Goal: Information Seeking & Learning: Learn about a topic

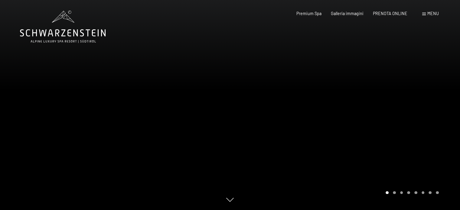
click at [432, 14] on span "Menu" at bounding box center [432, 13] width 11 height 5
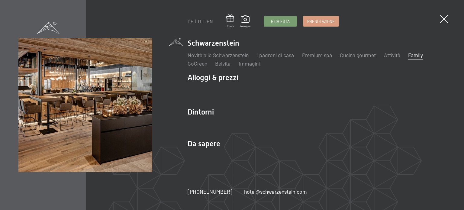
click at [418, 55] on link "Family" at bounding box center [415, 55] width 15 height 7
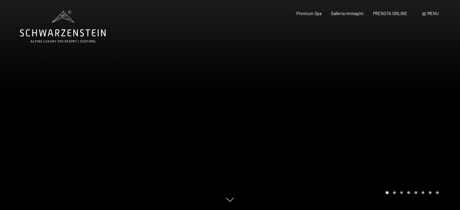
click at [438, 17] on div "Prenotazione Richiesta Premium Spa Galleria immagini PRENOTA ONLINE Menu DE IT …" at bounding box center [357, 14] width 161 height 6
click at [433, 14] on span "Menu" at bounding box center [432, 13] width 11 height 5
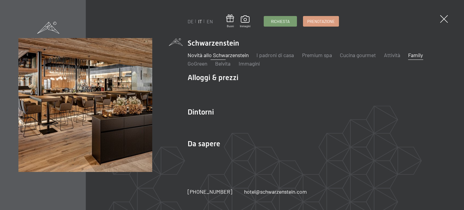
click at [224, 55] on link "Novità allo Schwarzenstein" at bounding box center [218, 55] width 61 height 7
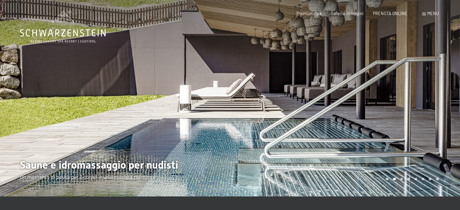
click at [404, 107] on div at bounding box center [345, 98] width 230 height 196
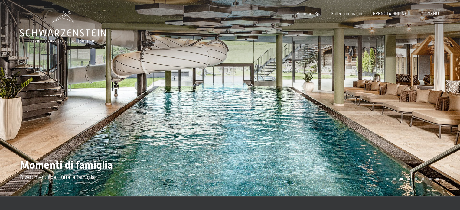
click at [404, 107] on div at bounding box center [345, 98] width 230 height 196
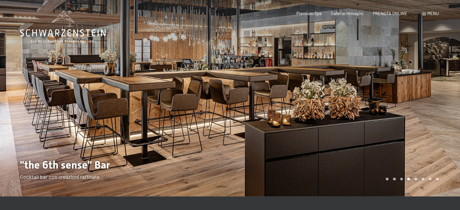
click at [404, 107] on div at bounding box center [345, 98] width 230 height 196
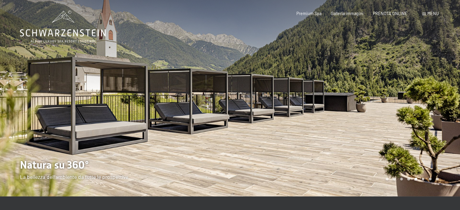
click at [404, 107] on div at bounding box center [345, 98] width 230 height 196
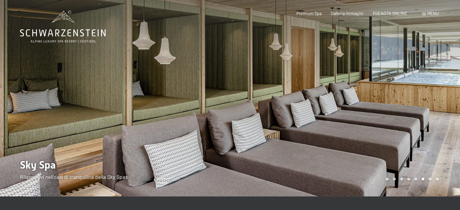
click at [357, 99] on div at bounding box center [345, 98] width 230 height 196
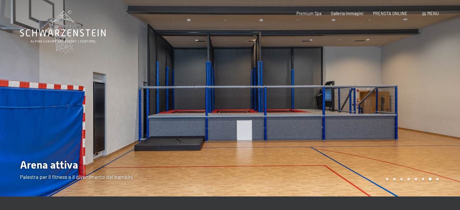
click at [357, 99] on div at bounding box center [345, 98] width 230 height 196
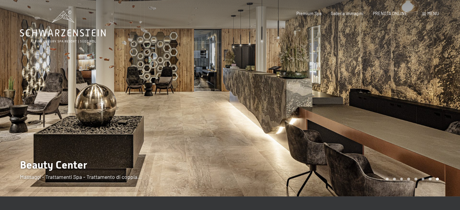
click at [357, 99] on div at bounding box center [345, 98] width 230 height 196
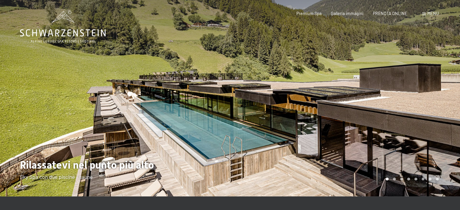
click at [357, 99] on div at bounding box center [345, 98] width 230 height 196
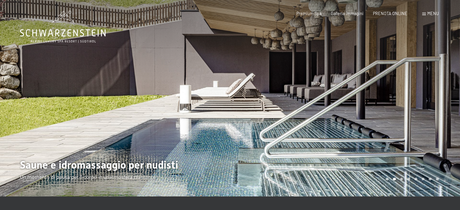
click at [357, 99] on div at bounding box center [345, 98] width 230 height 196
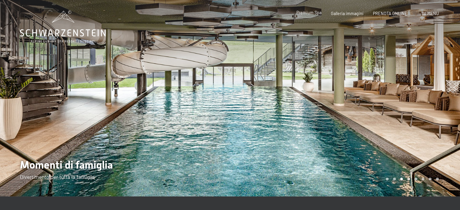
click at [309, 15] on span "Premium Spa" at bounding box center [308, 12] width 25 height 5
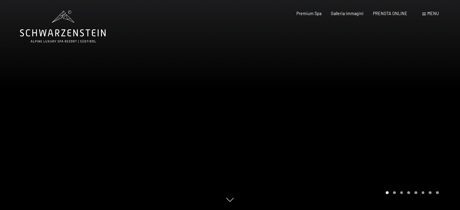
drag, startPoint x: 390, startPoint y: 105, endPoint x: 387, endPoint y: 105, distance: 3.3
click at [389, 105] on div at bounding box center [345, 105] width 230 height 210
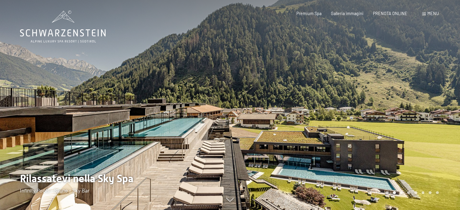
click at [398, 129] on div at bounding box center [345, 105] width 230 height 210
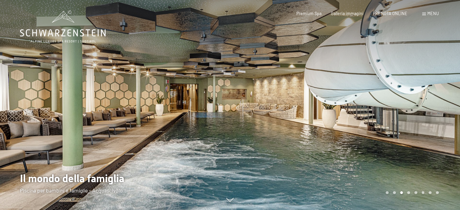
click at [421, 121] on div at bounding box center [345, 105] width 230 height 210
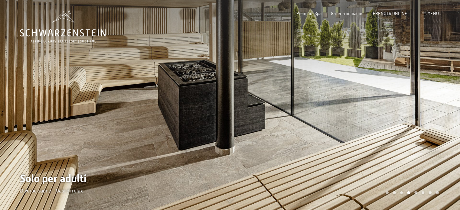
click at [421, 121] on div at bounding box center [345, 105] width 230 height 210
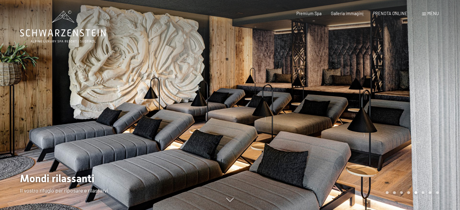
click at [421, 121] on div at bounding box center [345, 105] width 230 height 210
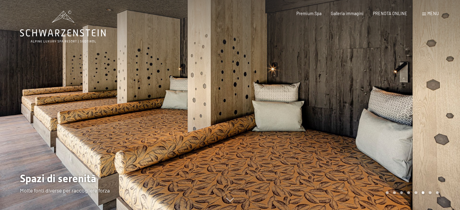
click at [421, 121] on div at bounding box center [345, 105] width 230 height 210
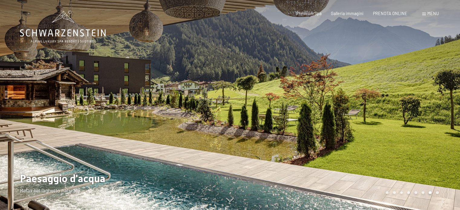
click at [421, 121] on div at bounding box center [345, 105] width 230 height 210
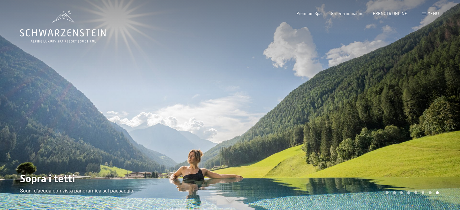
click at [421, 121] on div at bounding box center [345, 105] width 230 height 210
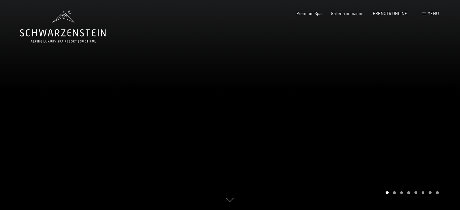
click at [421, 121] on div at bounding box center [345, 105] width 230 height 210
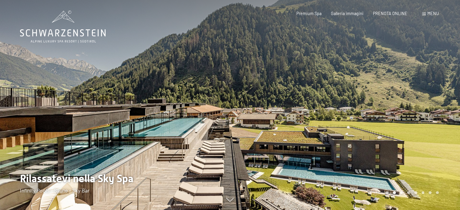
click at [421, 121] on div at bounding box center [345, 105] width 230 height 210
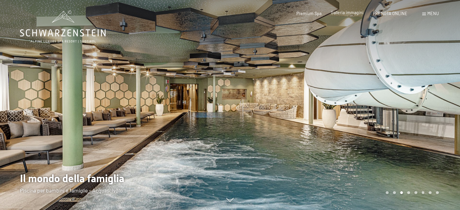
click at [347, 14] on span "Galleria immagini" at bounding box center [347, 12] width 33 height 5
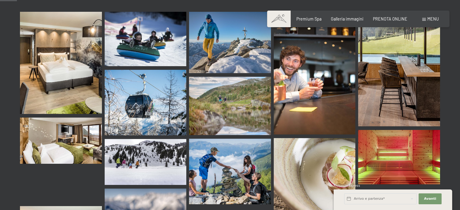
scroll to position [242, 0]
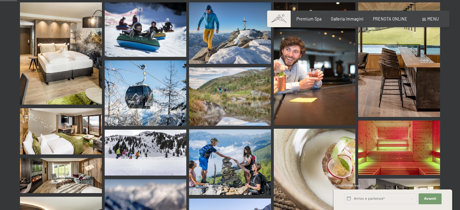
click at [65, 118] on img at bounding box center [61, 131] width 82 height 46
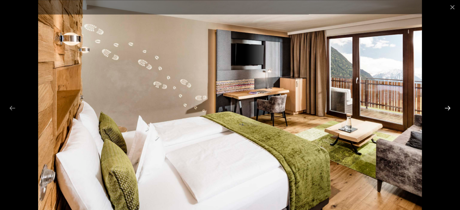
click at [449, 107] on button "Next slide" at bounding box center [447, 108] width 13 height 12
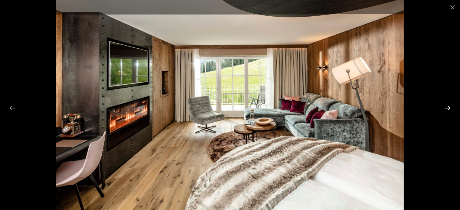
click at [444, 106] on button "Next slide" at bounding box center [447, 108] width 13 height 12
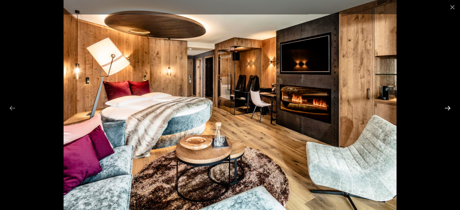
click at [443, 105] on button "Next slide" at bounding box center [447, 108] width 13 height 12
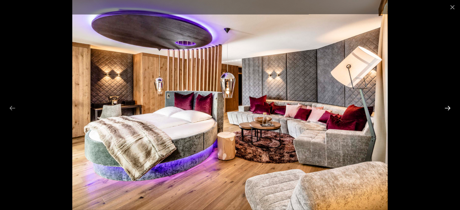
click at [447, 107] on button "Next slide" at bounding box center [447, 108] width 13 height 12
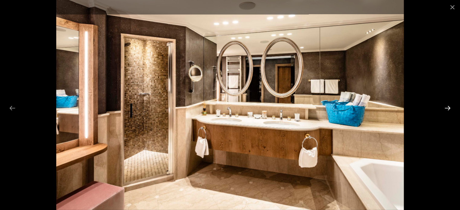
click at [445, 105] on button "Next slide" at bounding box center [447, 108] width 13 height 12
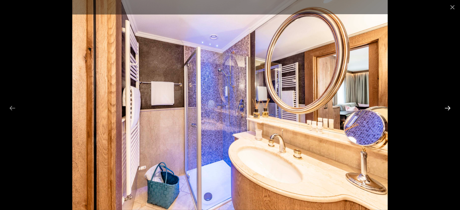
drag, startPoint x: 445, startPoint y: 109, endPoint x: 445, endPoint y: 106, distance: 3.6
click at [445, 109] on button "Next slide" at bounding box center [447, 108] width 13 height 12
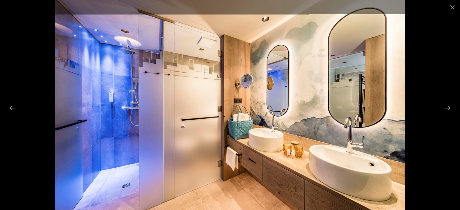
click at [444, 101] on div at bounding box center [230, 105] width 460 height 210
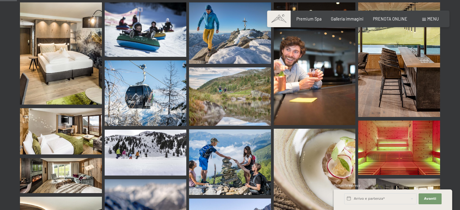
click at [380, 134] on img at bounding box center [399, 148] width 82 height 54
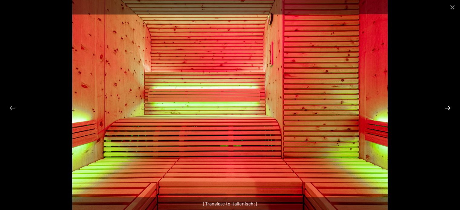
click at [448, 104] on button "Next slide" at bounding box center [447, 108] width 13 height 12
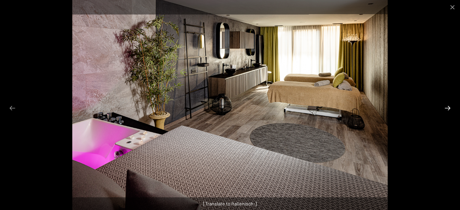
click at [448, 104] on button "Next slide" at bounding box center [447, 108] width 13 height 12
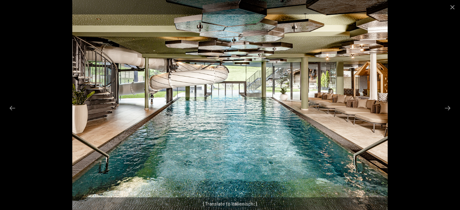
click at [447, 101] on div at bounding box center [230, 105] width 460 height 210
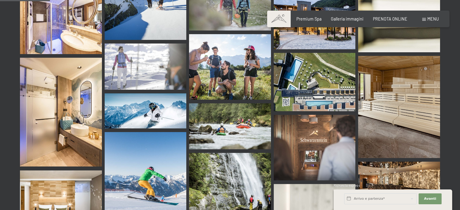
scroll to position [725, 0]
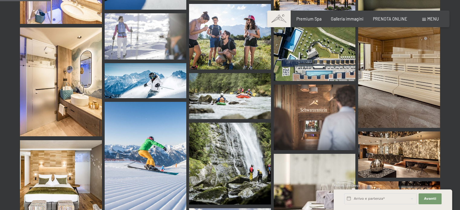
click at [420, 40] on img at bounding box center [399, 77] width 82 height 102
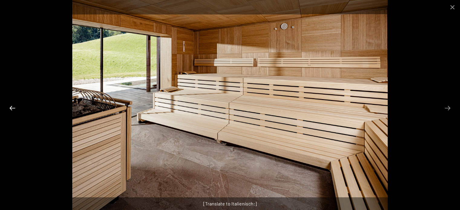
click at [11, 106] on button "Previous slide" at bounding box center [12, 108] width 13 height 12
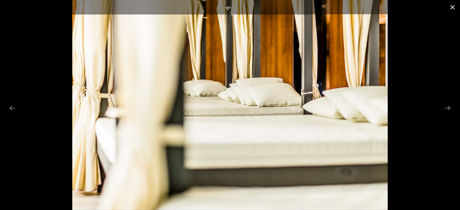
click at [451, 8] on button "Close gallery" at bounding box center [451, 7] width 15 height 14
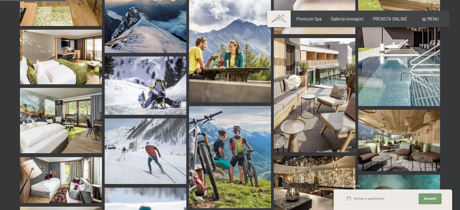
scroll to position [967, 0]
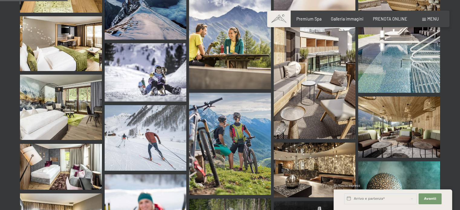
click at [73, 144] on img at bounding box center [61, 167] width 82 height 46
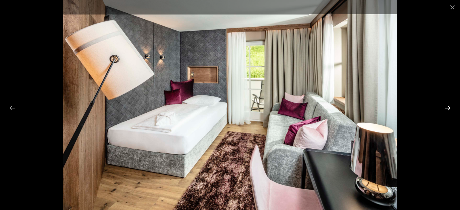
click at [445, 102] on button "Next slide" at bounding box center [447, 108] width 13 height 12
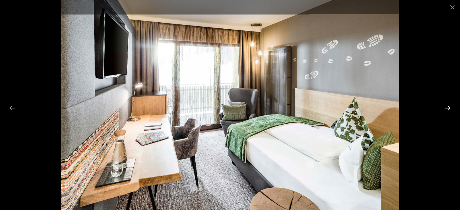
click at [447, 107] on button "Next slide" at bounding box center [447, 108] width 13 height 12
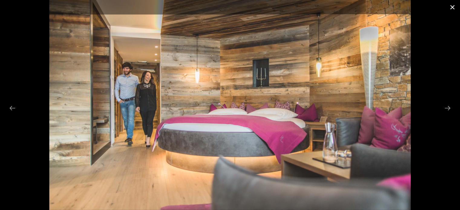
click at [450, 7] on button "Close gallery" at bounding box center [451, 7] width 15 height 14
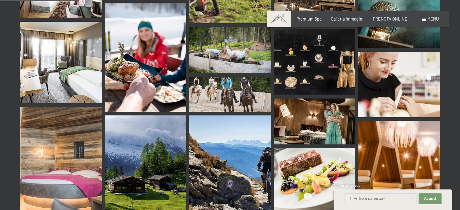
scroll to position [1148, 0]
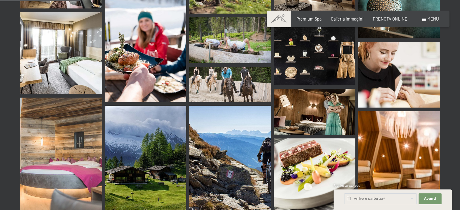
click at [242, 67] on img at bounding box center [230, 84] width 82 height 35
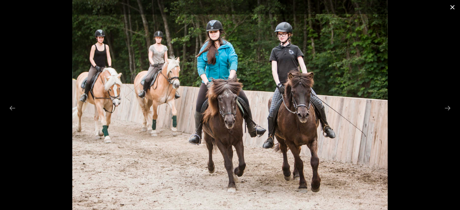
click at [453, 4] on button "Close gallery" at bounding box center [451, 7] width 15 height 14
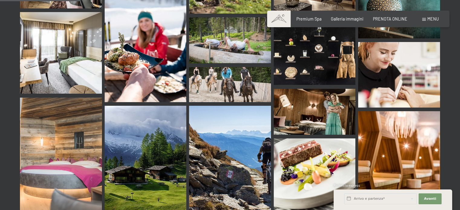
click at [403, 154] on img at bounding box center [399, 165] width 82 height 109
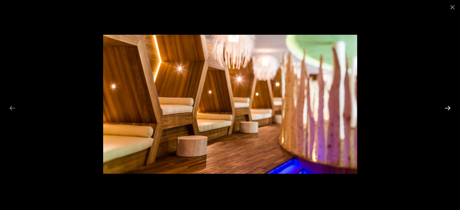
click at [446, 105] on button "Next slide" at bounding box center [447, 108] width 13 height 12
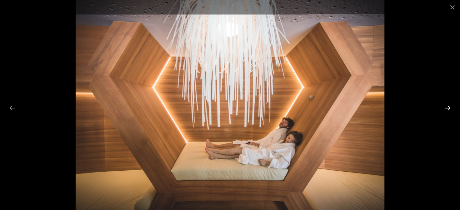
click at [447, 106] on button "Next slide" at bounding box center [447, 108] width 13 height 12
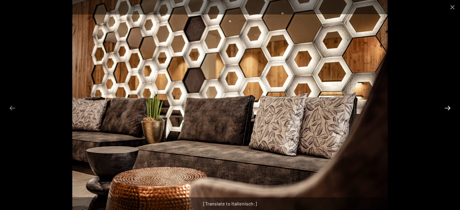
click at [446, 106] on button "Next slide" at bounding box center [447, 108] width 13 height 12
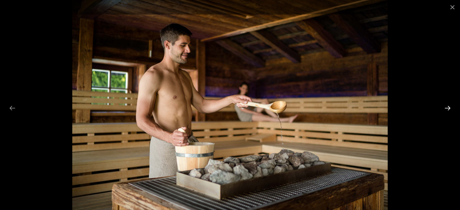
click at [446, 106] on button "Next slide" at bounding box center [447, 108] width 13 height 12
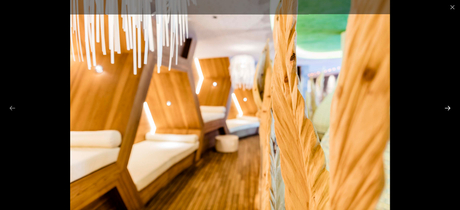
click at [447, 103] on button "Next slide" at bounding box center [447, 108] width 13 height 12
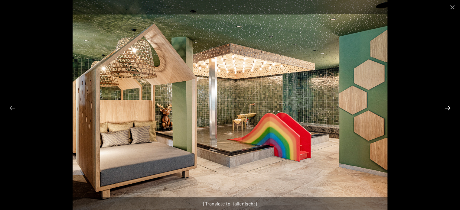
click at [447, 103] on button "Next slide" at bounding box center [447, 108] width 13 height 12
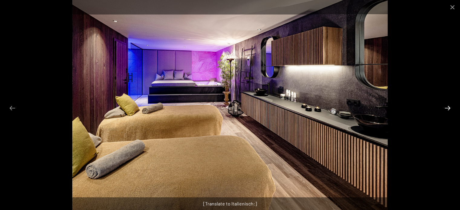
click at [447, 103] on button "Next slide" at bounding box center [447, 108] width 13 height 12
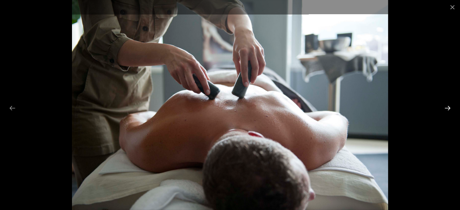
click at [447, 103] on button "Next slide" at bounding box center [447, 108] width 13 height 12
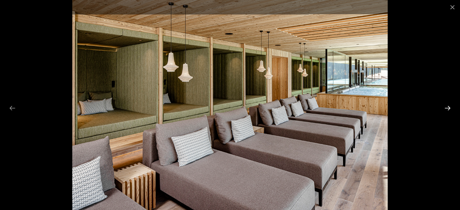
click at [450, 106] on button "Next slide" at bounding box center [447, 108] width 13 height 12
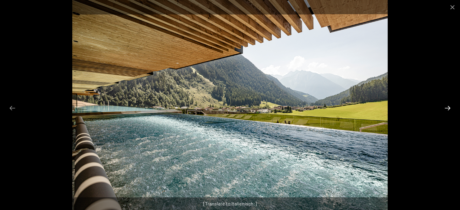
click at [448, 104] on button "Next slide" at bounding box center [447, 108] width 13 height 12
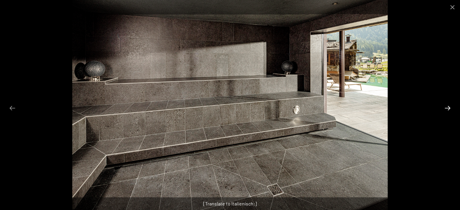
click at [448, 104] on button "Next slide" at bounding box center [447, 108] width 13 height 12
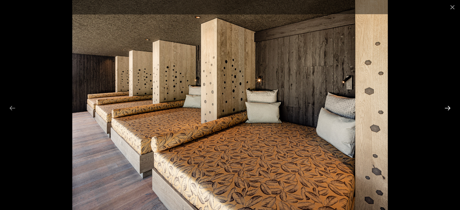
click at [447, 108] on button "Next slide" at bounding box center [447, 108] width 13 height 12
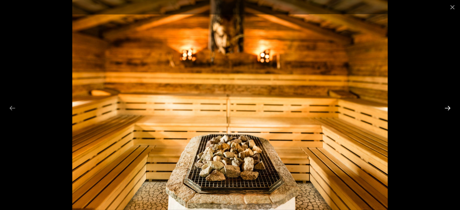
click at [446, 108] on button "Next slide" at bounding box center [447, 108] width 13 height 12
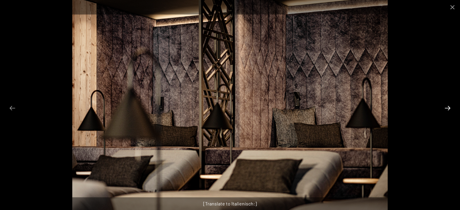
click at [446, 106] on button "Next slide" at bounding box center [447, 108] width 13 height 12
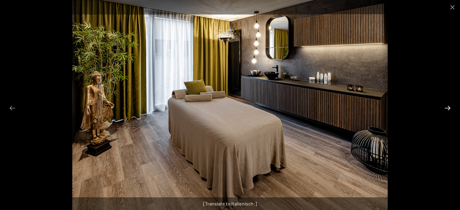
click at [448, 106] on button "Next slide" at bounding box center [447, 108] width 13 height 12
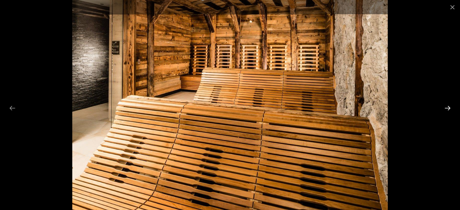
click at [448, 106] on button "Next slide" at bounding box center [447, 108] width 13 height 12
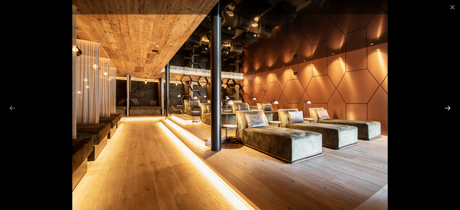
click at [448, 105] on button "Next slide" at bounding box center [447, 108] width 13 height 12
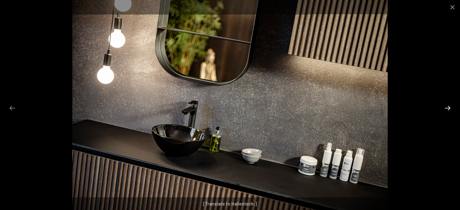
click at [448, 105] on button "Next slide" at bounding box center [447, 108] width 13 height 12
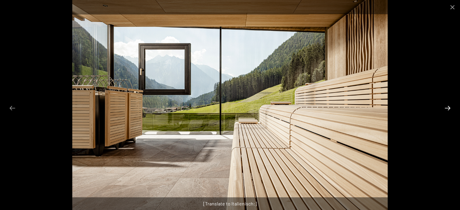
click at [448, 105] on button "Next slide" at bounding box center [447, 108] width 13 height 12
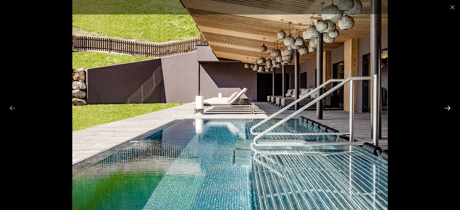
click at [448, 105] on button "Next slide" at bounding box center [447, 108] width 13 height 12
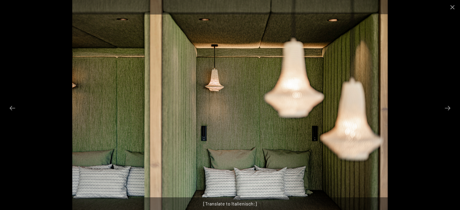
scroll to position [1209, 0]
click at [444, 105] on button "Next slide" at bounding box center [447, 108] width 13 height 12
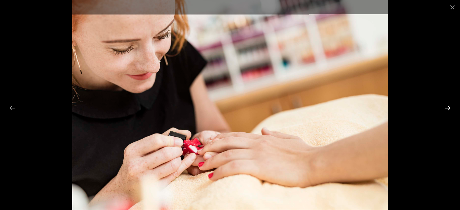
click at [445, 105] on button "Next slide" at bounding box center [447, 108] width 13 height 12
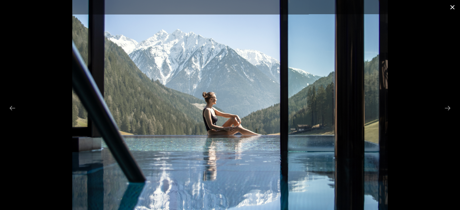
click at [448, 8] on button "Close gallery" at bounding box center [451, 7] width 15 height 14
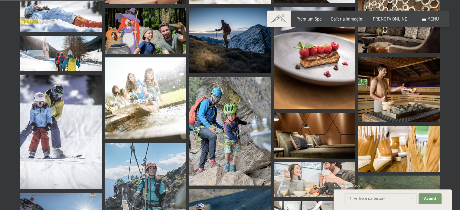
scroll to position [1511, 0]
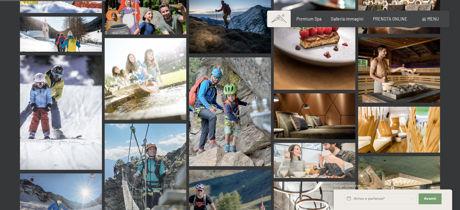
click at [325, 93] on img at bounding box center [314, 116] width 82 height 46
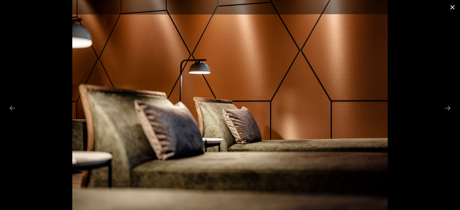
click at [453, 5] on button "Close gallery" at bounding box center [451, 7] width 15 height 14
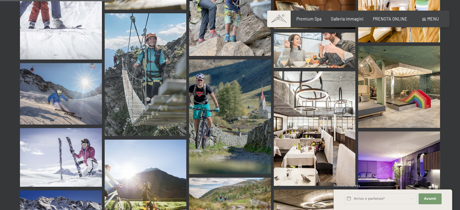
scroll to position [1632, 0]
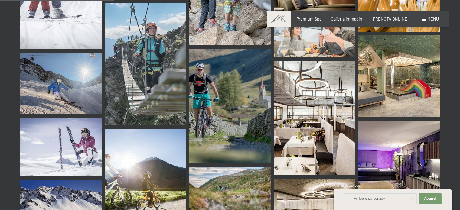
click at [329, 89] on img at bounding box center [314, 118] width 82 height 115
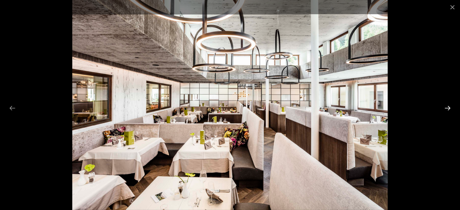
click at [448, 106] on button "Next slide" at bounding box center [447, 108] width 13 height 12
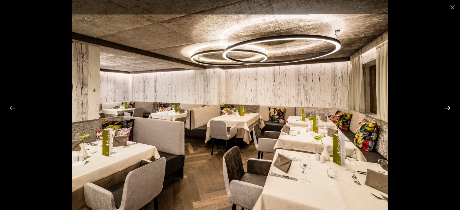
click at [448, 106] on button "Next slide" at bounding box center [447, 108] width 13 height 12
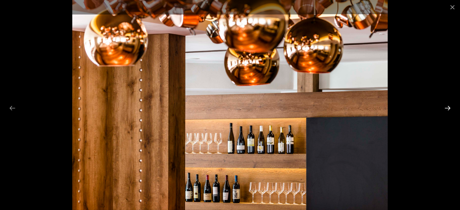
click at [448, 106] on button "Next slide" at bounding box center [447, 108] width 13 height 12
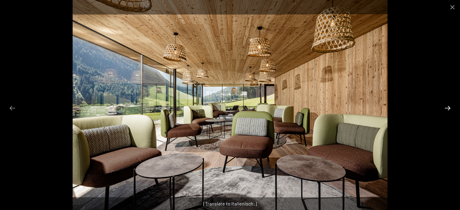
click at [450, 105] on button "Next slide" at bounding box center [447, 108] width 13 height 12
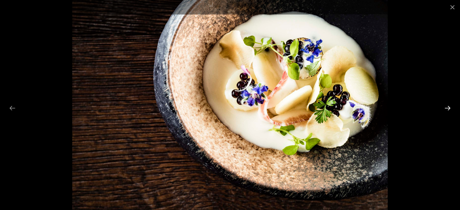
click at [445, 108] on button "Next slide" at bounding box center [447, 108] width 13 height 12
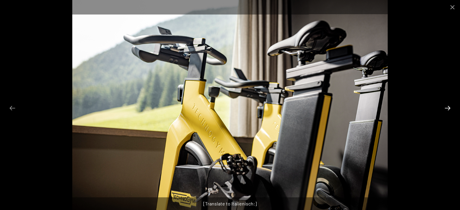
click at [445, 108] on button "Next slide" at bounding box center [447, 108] width 13 height 12
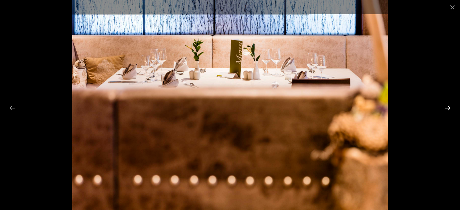
click at [444, 108] on button "Next slide" at bounding box center [447, 108] width 13 height 12
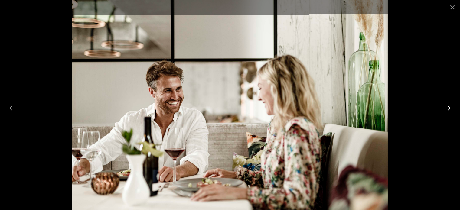
click at [443, 108] on button "Next slide" at bounding box center [447, 108] width 13 height 12
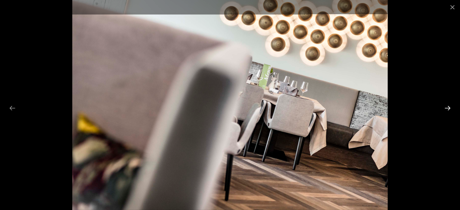
click at [443, 107] on button "Next slide" at bounding box center [447, 108] width 13 height 12
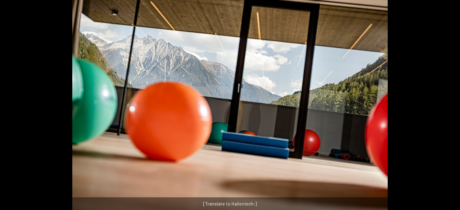
click at [443, 107] on div at bounding box center [230, 105] width 460 height 210
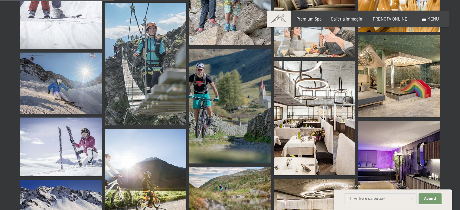
click at [400, 77] on img at bounding box center [399, 76] width 82 height 82
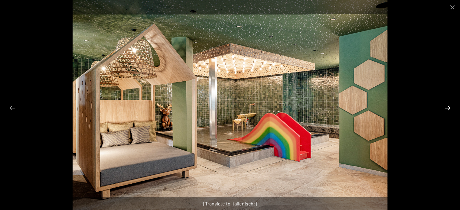
click at [446, 106] on button "Next slide" at bounding box center [447, 108] width 13 height 12
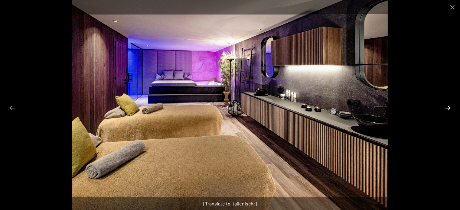
click at [446, 106] on button "Next slide" at bounding box center [447, 108] width 13 height 12
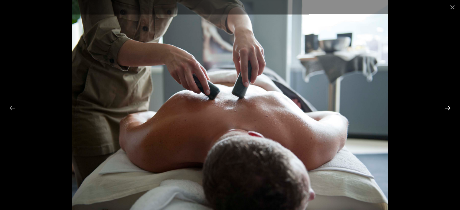
click at [446, 106] on button "Next slide" at bounding box center [447, 108] width 13 height 12
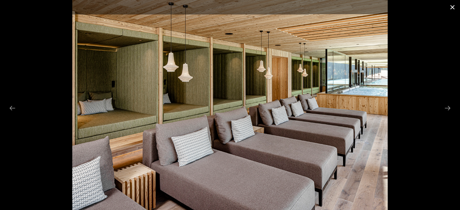
click at [451, 8] on button "Close gallery" at bounding box center [451, 7] width 15 height 14
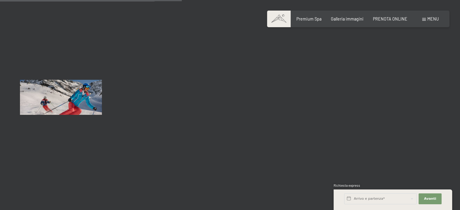
scroll to position [2508, 0]
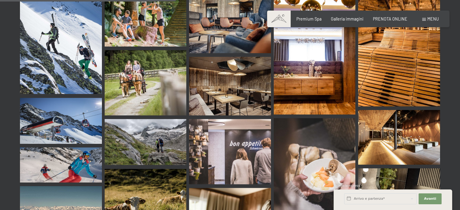
click at [141, 50] on img at bounding box center [146, 82] width 82 height 65
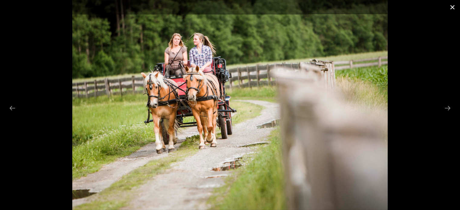
click at [453, 8] on button "Close gallery" at bounding box center [451, 7] width 15 height 14
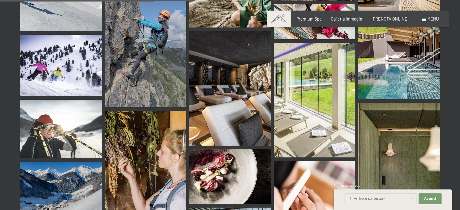
scroll to position [2810, 0]
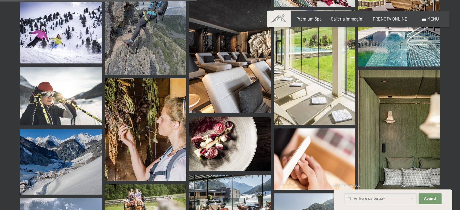
click at [235, 67] on img at bounding box center [230, 55] width 82 height 115
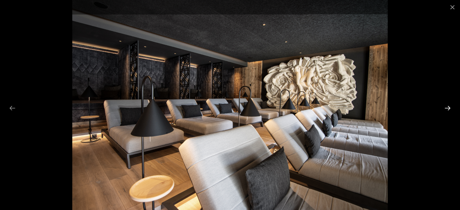
click at [447, 105] on button "Next slide" at bounding box center [447, 108] width 13 height 12
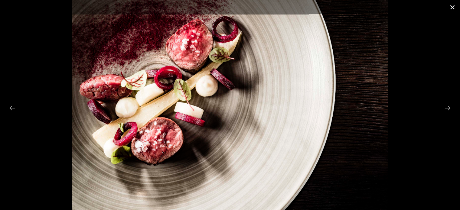
click at [453, 6] on button "Close gallery" at bounding box center [451, 7] width 15 height 14
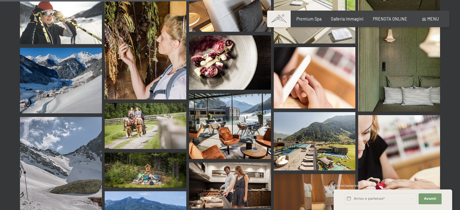
scroll to position [2901, 0]
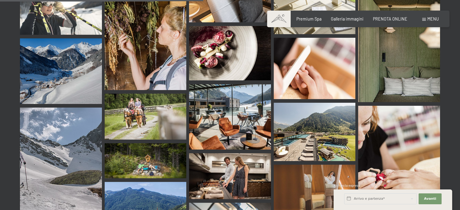
click at [425, 54] on img at bounding box center [399, 40] width 82 height 123
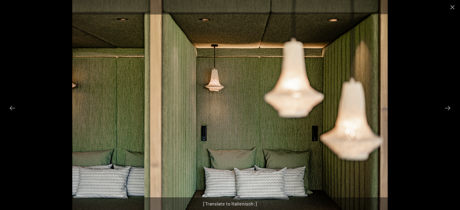
scroll to position [2961, 0]
click at [452, 8] on button "Close gallery" at bounding box center [451, 7] width 15 height 14
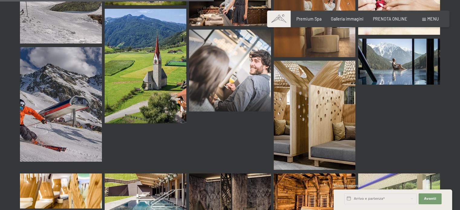
scroll to position [3082, 0]
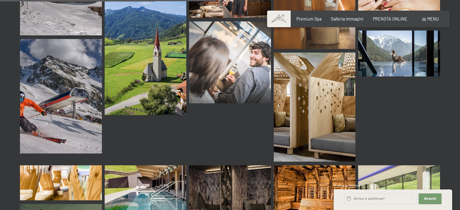
click at [297, 81] on img at bounding box center [314, 107] width 82 height 109
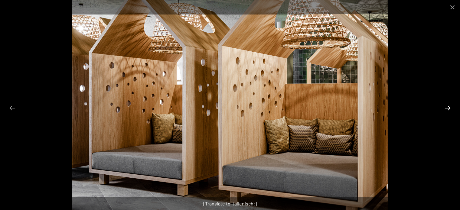
click at [450, 106] on button "Next slide" at bounding box center [447, 108] width 13 height 12
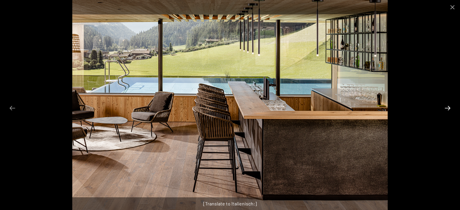
click at [451, 105] on button "Next slide" at bounding box center [447, 108] width 13 height 12
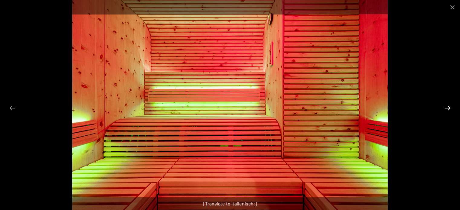
click at [451, 105] on button "Next slide" at bounding box center [447, 108] width 13 height 12
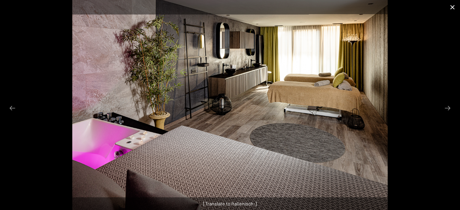
click at [451, 2] on button "Close gallery" at bounding box center [451, 7] width 15 height 14
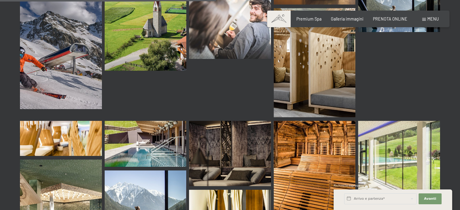
scroll to position [3203, 0]
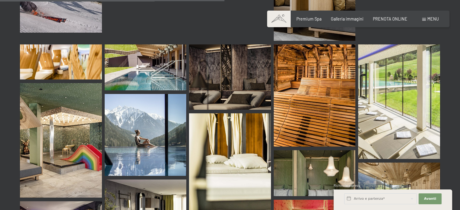
click at [219, 154] on img at bounding box center [230, 167] width 82 height 109
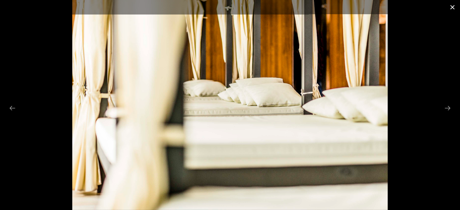
click at [451, 5] on button "Close gallery" at bounding box center [451, 7] width 15 height 14
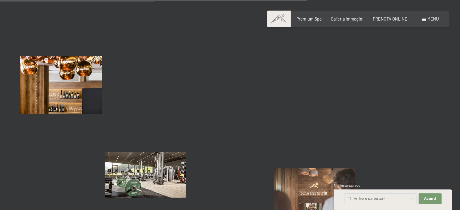
scroll to position [4382, 0]
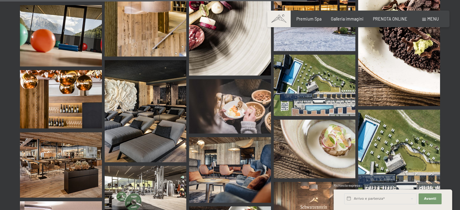
click at [309, 55] on img at bounding box center [314, 85] width 82 height 61
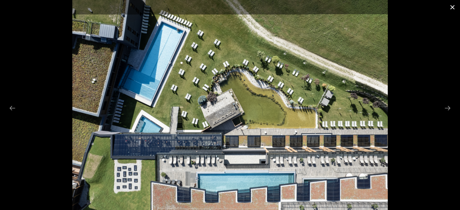
click at [451, 4] on button "Close gallery" at bounding box center [451, 7] width 15 height 14
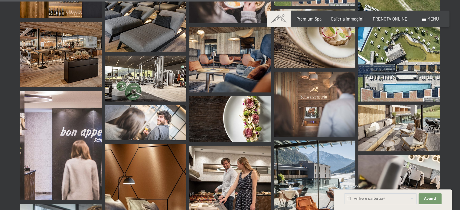
scroll to position [4502, 0]
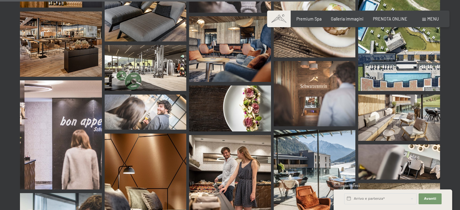
click at [394, 95] on img at bounding box center [399, 118] width 82 height 46
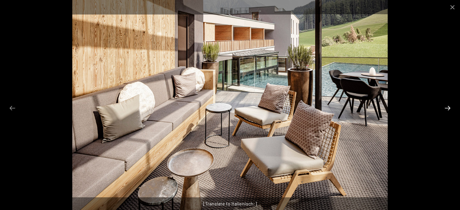
click at [444, 107] on button "Next slide" at bounding box center [447, 108] width 13 height 12
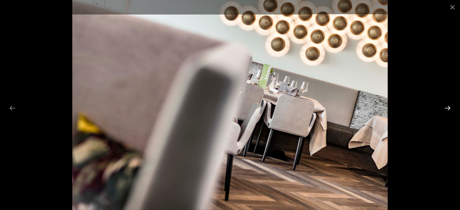
click at [450, 105] on button "Next slide" at bounding box center [447, 108] width 13 height 12
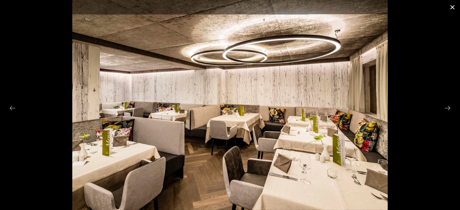
click at [452, 9] on button "Close gallery" at bounding box center [451, 7] width 15 height 14
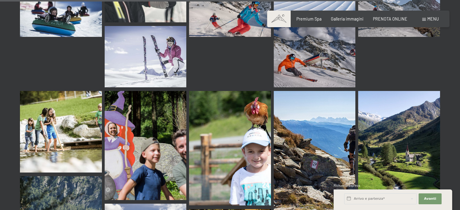
scroll to position [5500, 0]
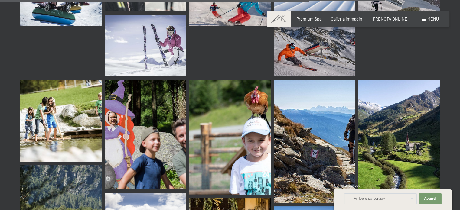
click at [85, 105] on img at bounding box center [61, 121] width 82 height 82
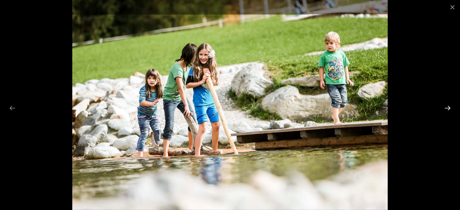
click at [448, 104] on button "Next slide" at bounding box center [447, 108] width 13 height 12
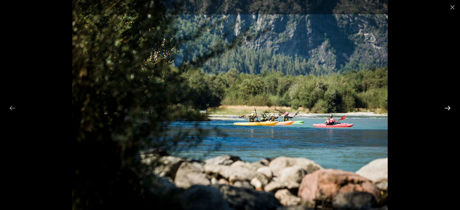
click at [448, 104] on button "Next slide" at bounding box center [447, 108] width 13 height 12
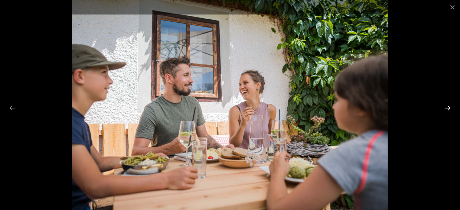
click at [448, 104] on button "Next slide" at bounding box center [447, 108] width 13 height 12
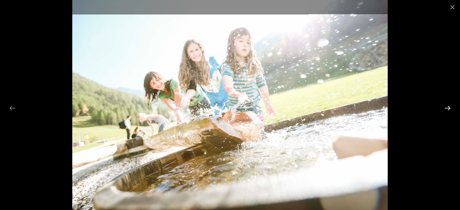
click at [450, 102] on button "Next slide" at bounding box center [447, 108] width 13 height 12
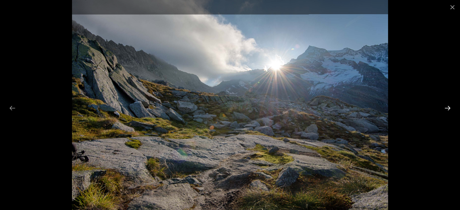
click at [444, 109] on button "Next slide" at bounding box center [447, 108] width 13 height 12
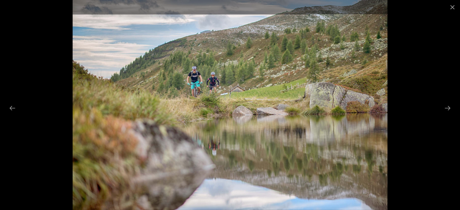
scroll to position [5316, 0]
click at [448, 107] on button "Next slide" at bounding box center [447, 108] width 13 height 12
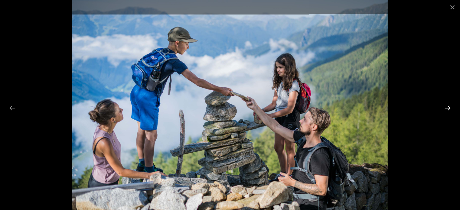
click at [448, 107] on button "Next slide" at bounding box center [447, 108] width 13 height 12
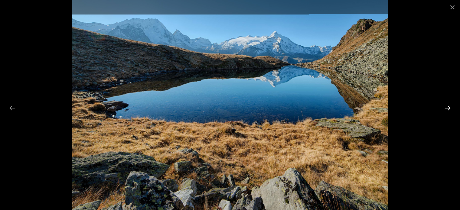
click at [448, 105] on button "Next slide" at bounding box center [447, 108] width 13 height 12
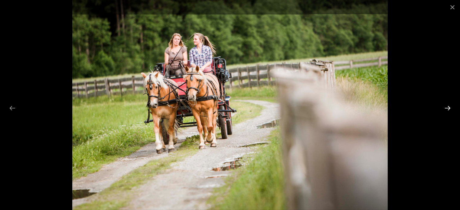
click at [447, 105] on button "Next slide" at bounding box center [447, 108] width 13 height 12
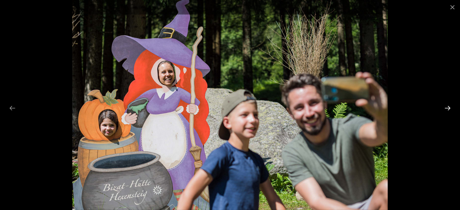
click at [446, 104] on button "Next slide" at bounding box center [447, 108] width 13 height 12
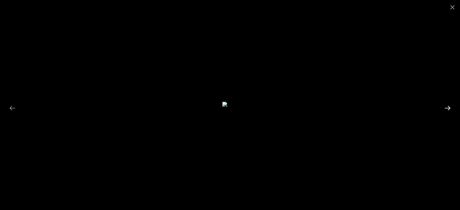
click at [450, 109] on button "Next slide" at bounding box center [447, 108] width 13 height 12
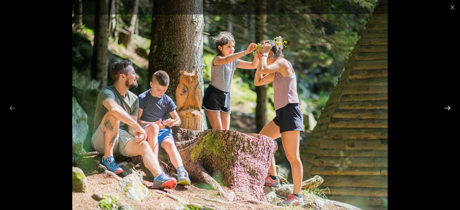
click at [450, 108] on button "Next slide" at bounding box center [447, 108] width 13 height 12
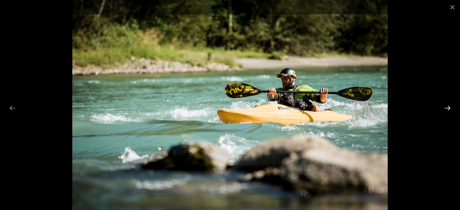
click at [447, 106] on button "Next slide" at bounding box center [447, 108] width 13 height 12
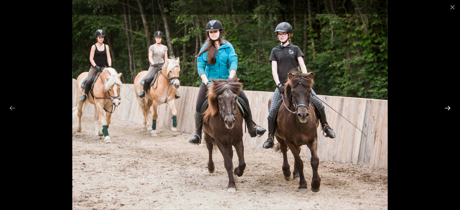
click at [447, 106] on button "Next slide" at bounding box center [447, 108] width 13 height 12
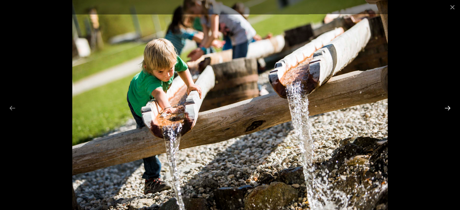
click at [447, 106] on button "Next slide" at bounding box center [447, 108] width 13 height 12
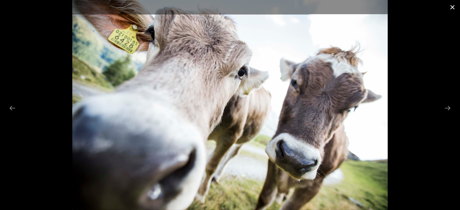
click at [454, 9] on button "Close gallery" at bounding box center [451, 7] width 15 height 14
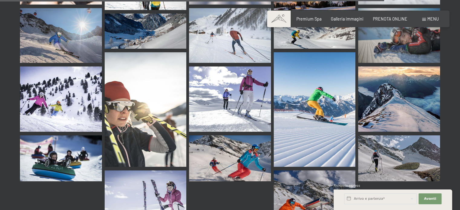
scroll to position [5292, 0]
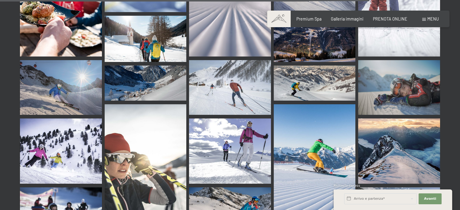
click at [432, 19] on span "Menu" at bounding box center [432, 18] width 11 height 5
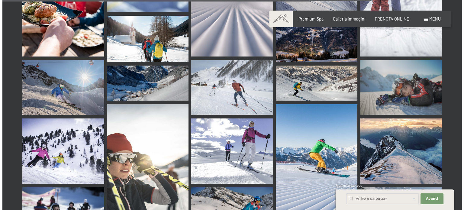
scroll to position [5346, 0]
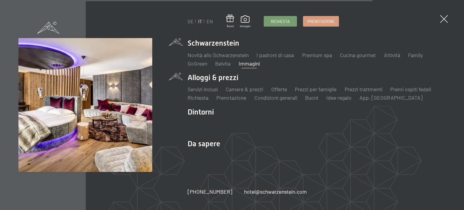
click at [216, 81] on li "Alloggi & prezzi Servizi inclusi Camere & prezzi Lista Offerte Lista Prezzi per…" at bounding box center [317, 87] width 258 height 29
click at [372, 82] on li "Alloggi & prezzi Servizi inclusi Camere & prezzi Lista Offerte Lista Prezzi per…" at bounding box center [317, 87] width 258 height 29
click at [360, 92] on li "Prezzi trattmenti" at bounding box center [364, 90] width 38 height 8
click at [363, 90] on link "Prezzi trattmenti" at bounding box center [364, 89] width 38 height 7
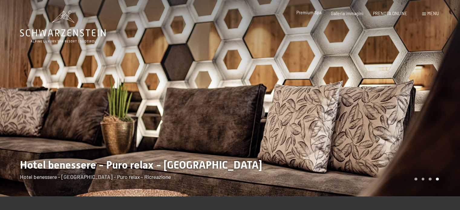
click at [313, 15] on span "Premium Spa" at bounding box center [308, 12] width 25 height 5
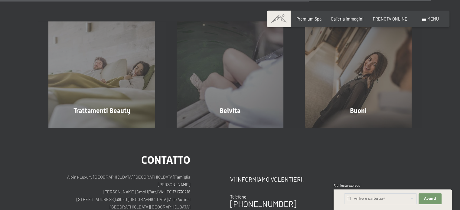
scroll to position [3082, 0]
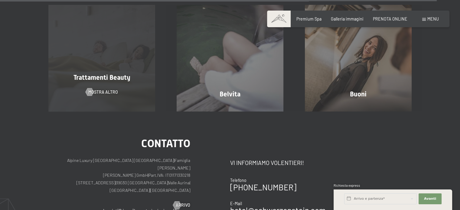
drag, startPoint x: 121, startPoint y: 71, endPoint x: 117, endPoint y: 75, distance: 4.9
click at [121, 72] on div "Trattamenti Beauty mostra altro" at bounding box center [102, 58] width 128 height 107
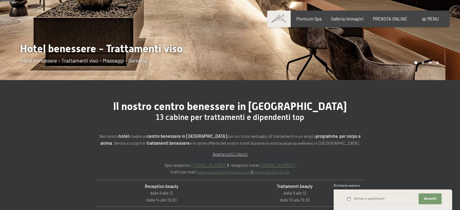
scroll to position [151, 0]
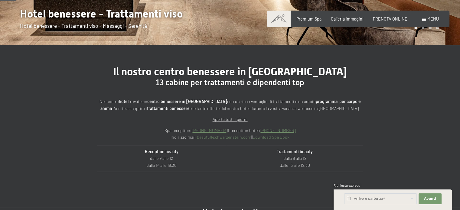
click at [260, 139] on link "Download Spa Book" at bounding box center [270, 136] width 37 height 5
